Goal: Use online tool/utility: Utilize a website feature to perform a specific function

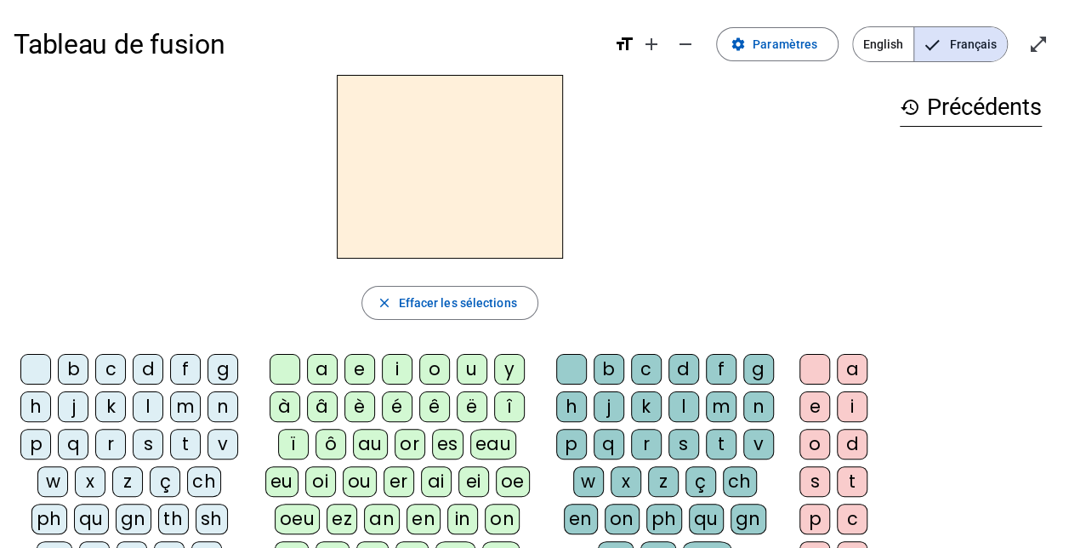
click at [91, 514] on div "qu" at bounding box center [91, 518] width 35 height 31
click at [392, 375] on div "i" at bounding box center [397, 369] width 31 height 31
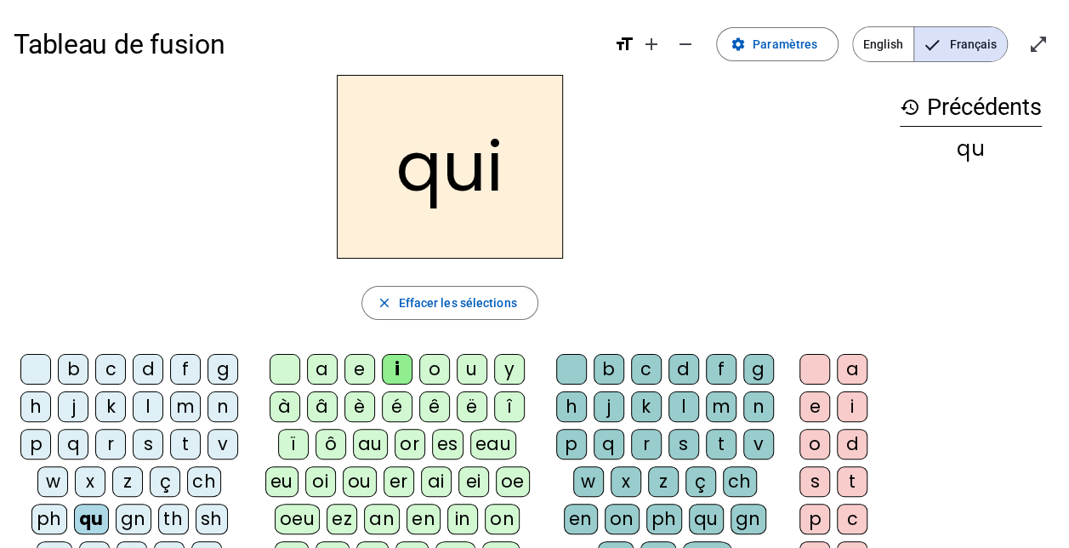
click at [153, 437] on div "s" at bounding box center [148, 444] width 31 height 31
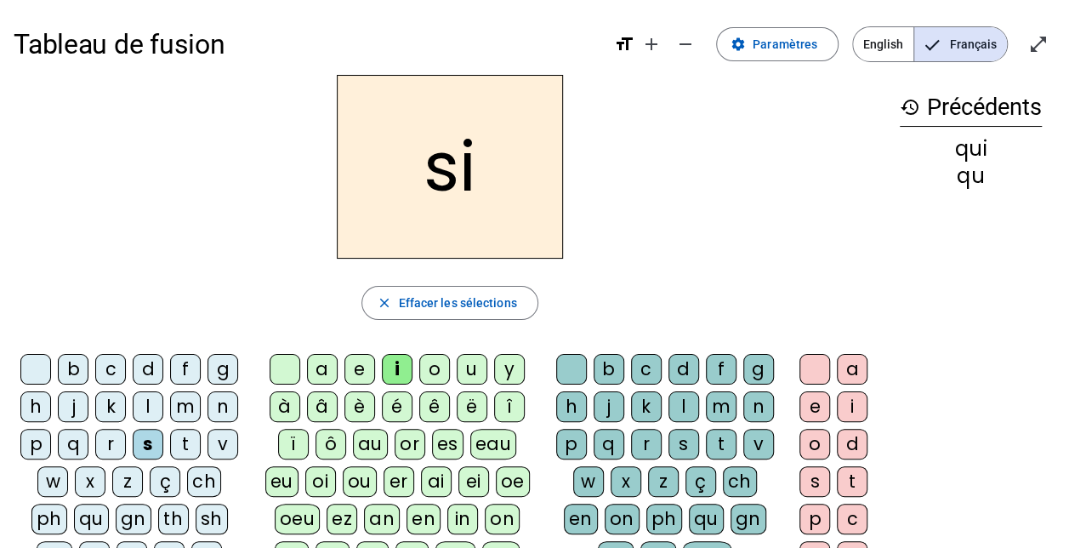
click at [223, 400] on div "n" at bounding box center [222, 406] width 31 height 31
click at [361, 367] on div "e" at bounding box center [359, 369] width 31 height 31
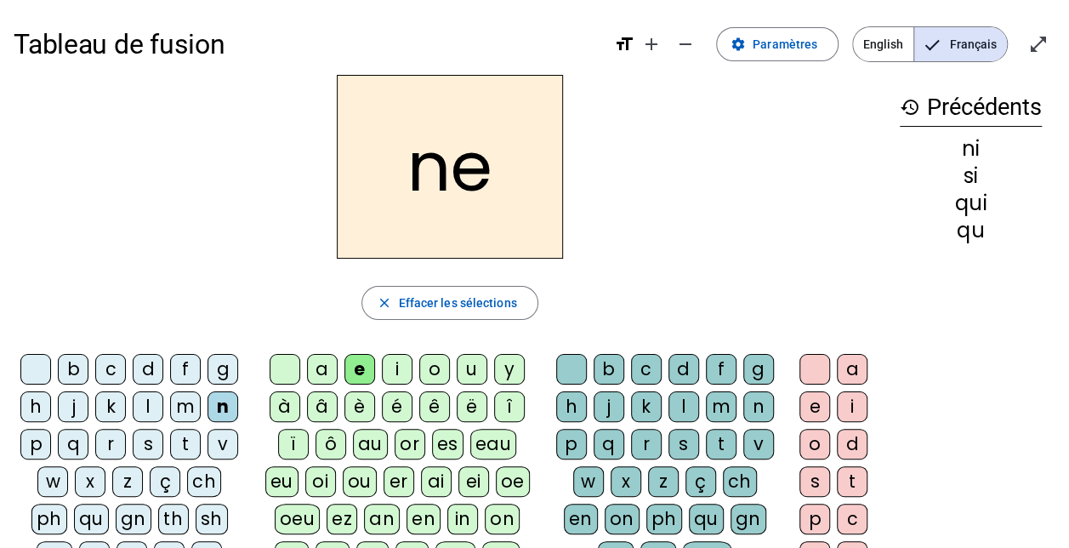
click at [146, 440] on div "s" at bounding box center [148, 444] width 31 height 31
click at [179, 435] on div "t" at bounding box center [185, 444] width 31 height 31
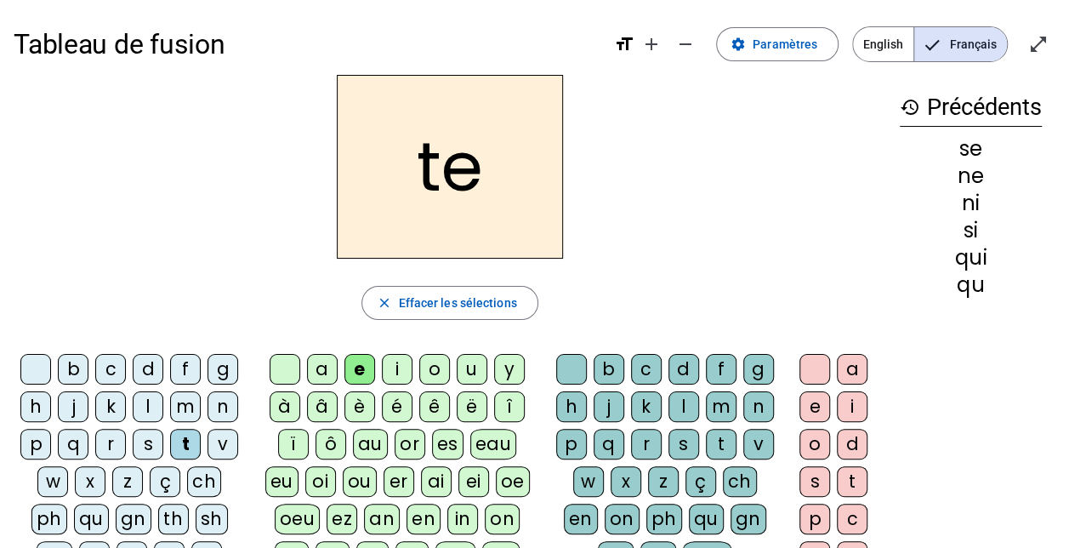
click at [142, 361] on div "d" at bounding box center [148, 369] width 31 height 31
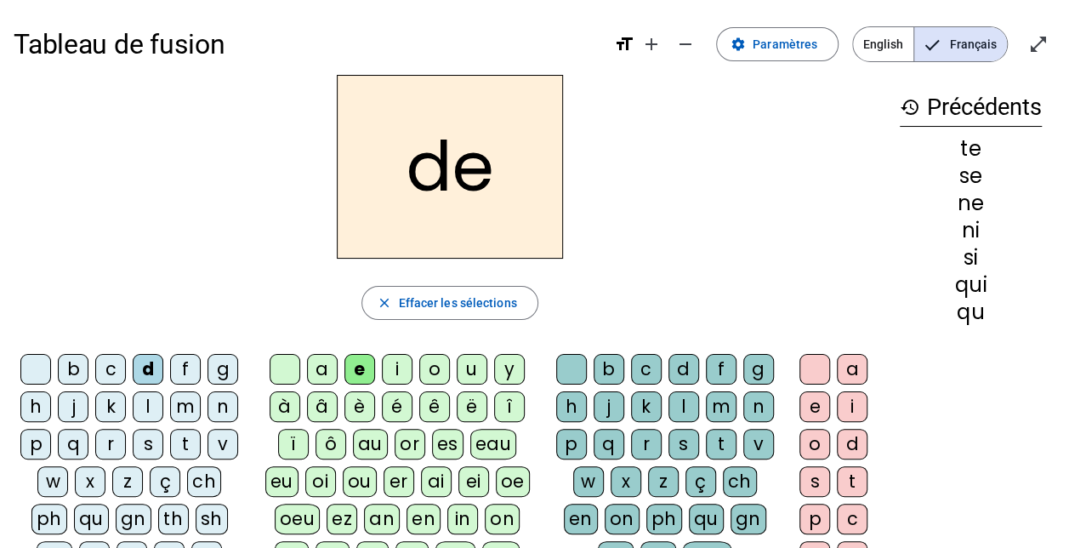
click at [469, 366] on div "u" at bounding box center [472, 369] width 31 height 31
click at [151, 439] on div "s" at bounding box center [148, 444] width 31 height 31
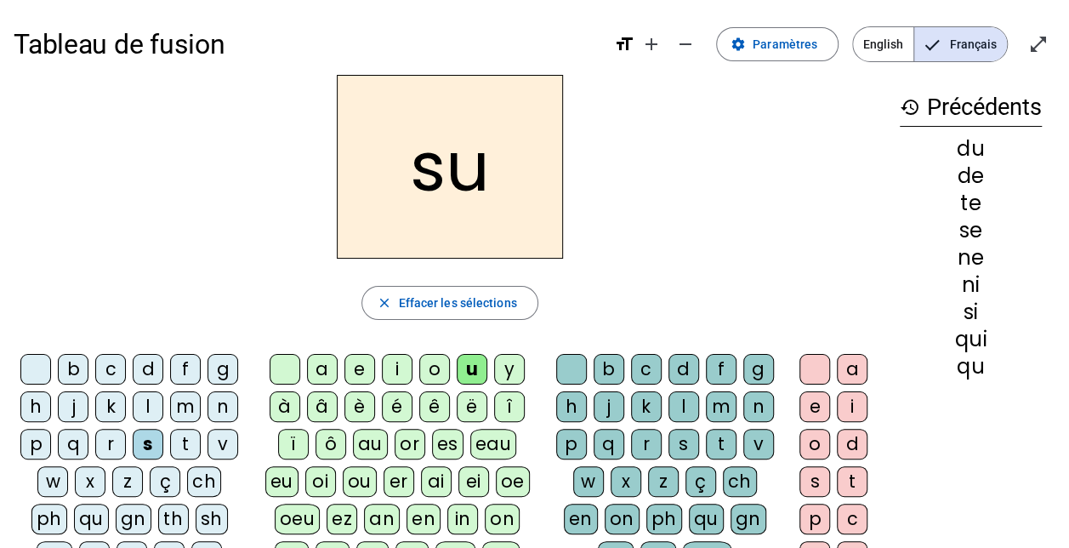
click at [152, 406] on div "l" at bounding box center [148, 406] width 31 height 31
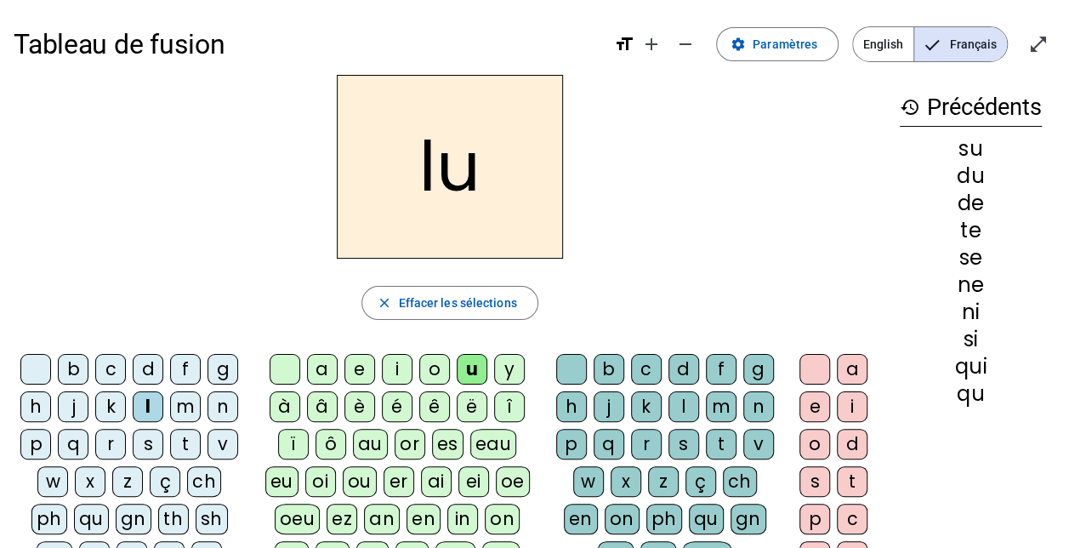
click at [182, 440] on div "t" at bounding box center [185, 444] width 31 height 31
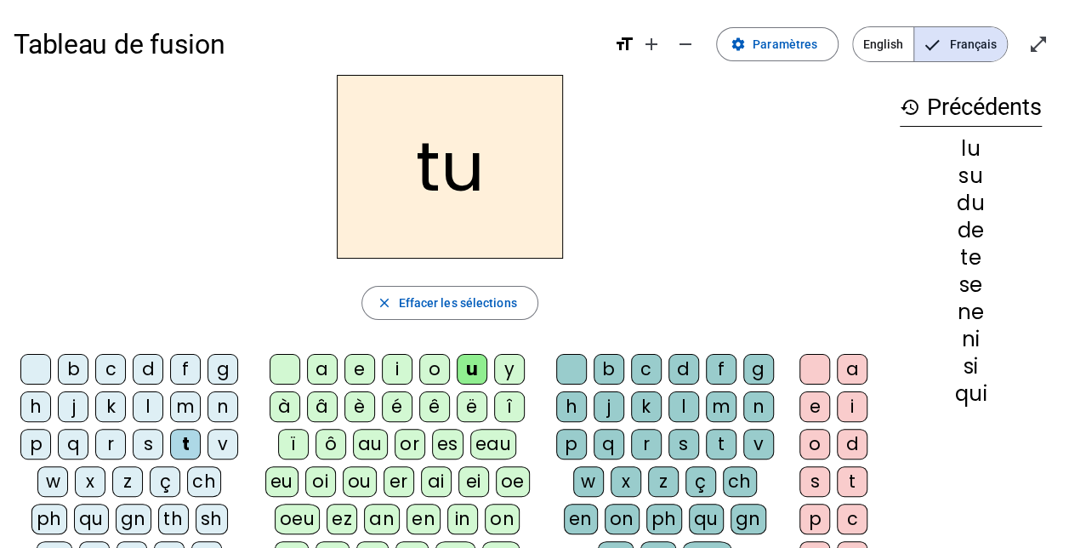
click at [322, 361] on div "a" at bounding box center [322, 369] width 31 height 31
click at [143, 446] on div "s" at bounding box center [148, 444] width 31 height 31
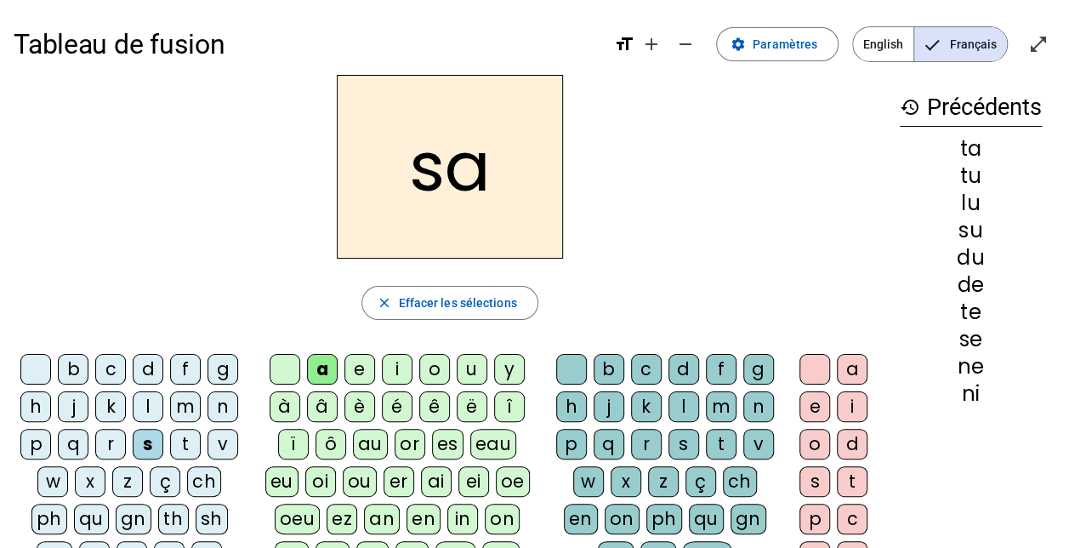
click at [185, 405] on div "m" at bounding box center [185, 406] width 31 height 31
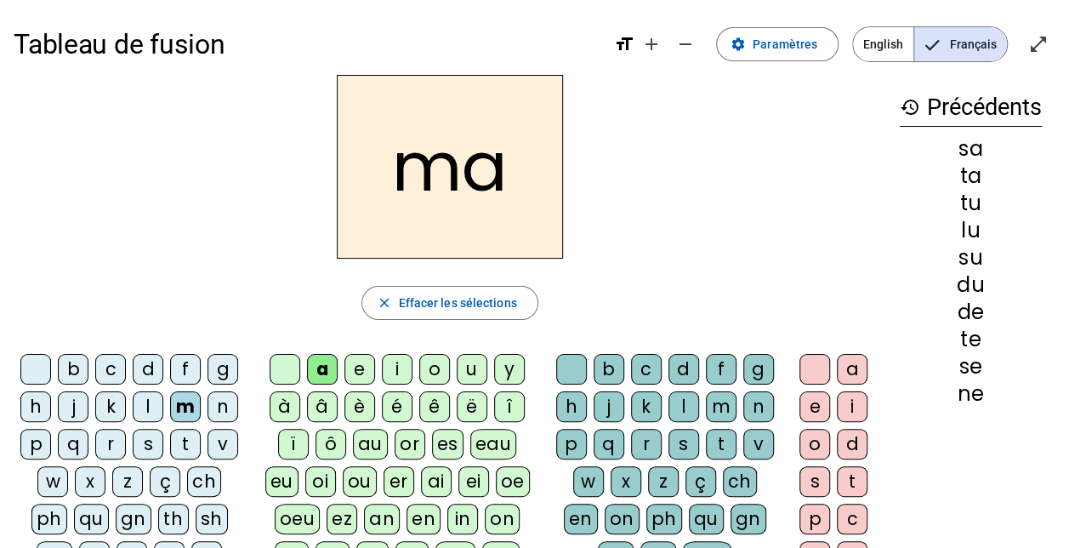
click at [354, 369] on div "e" at bounding box center [359, 369] width 31 height 31
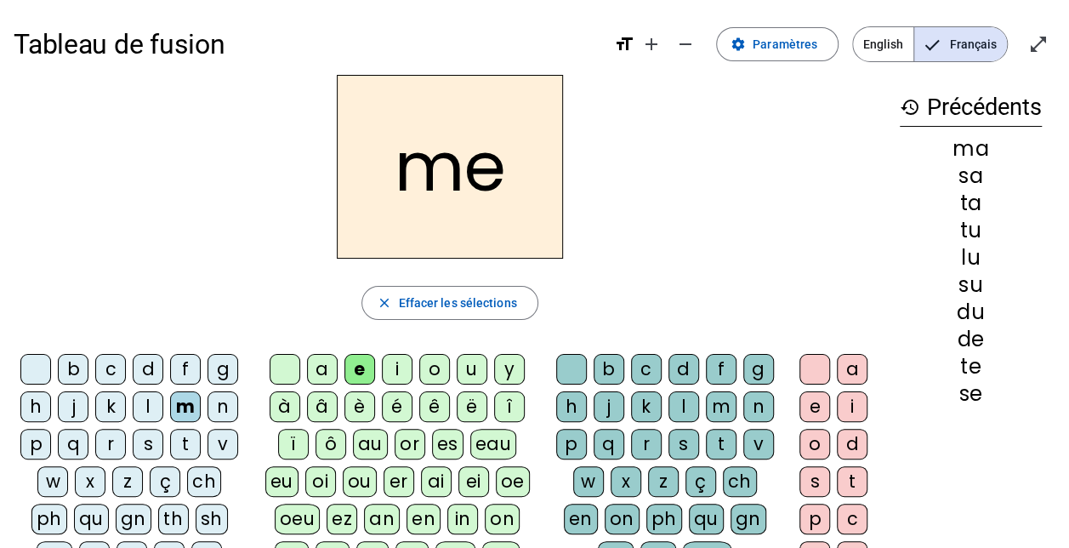
click at [146, 367] on div "d" at bounding box center [148, 369] width 31 height 31
